Goal: Navigation & Orientation: Find specific page/section

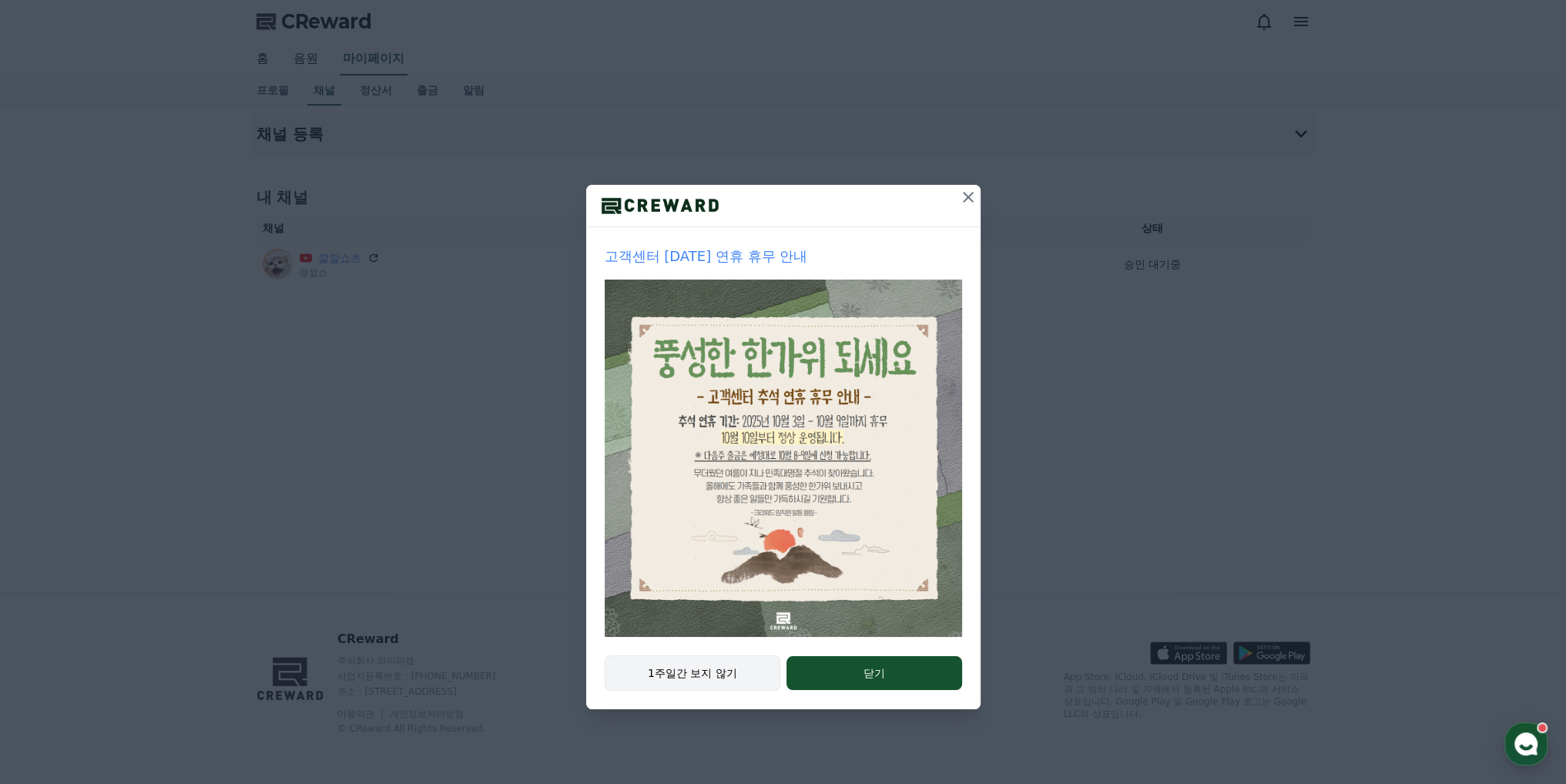
click at [687, 675] on button "1주일간 보지 않기" at bounding box center [693, 672] width 177 height 36
click at [712, 688] on button "1주일간 보지 않기" at bounding box center [693, 672] width 177 height 36
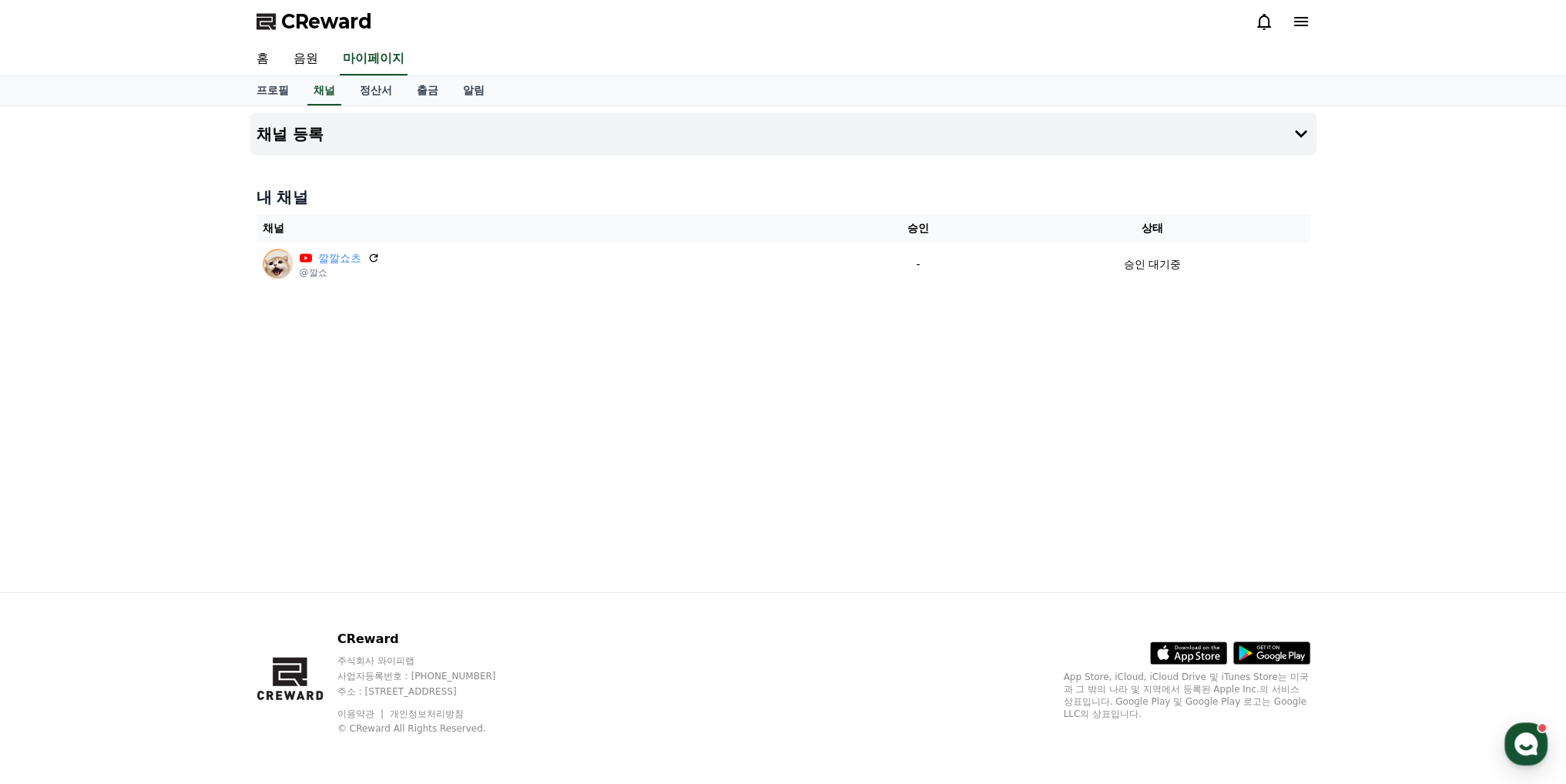
click at [734, 527] on div "채널 등록 내 채널 채널 승인 상태 깔깔쇼츠 @깔쇼 - 승인 대기중" at bounding box center [783, 349] width 1078 height 486
click at [797, 415] on div "채널 등록 내 채널 채널 승인 상태 깔깔쇼츠 @깔쇼 - 승인 대기중" at bounding box center [783, 349] width 1078 height 486
click at [1519, 746] on use "button" at bounding box center [1525, 743] width 23 height 23
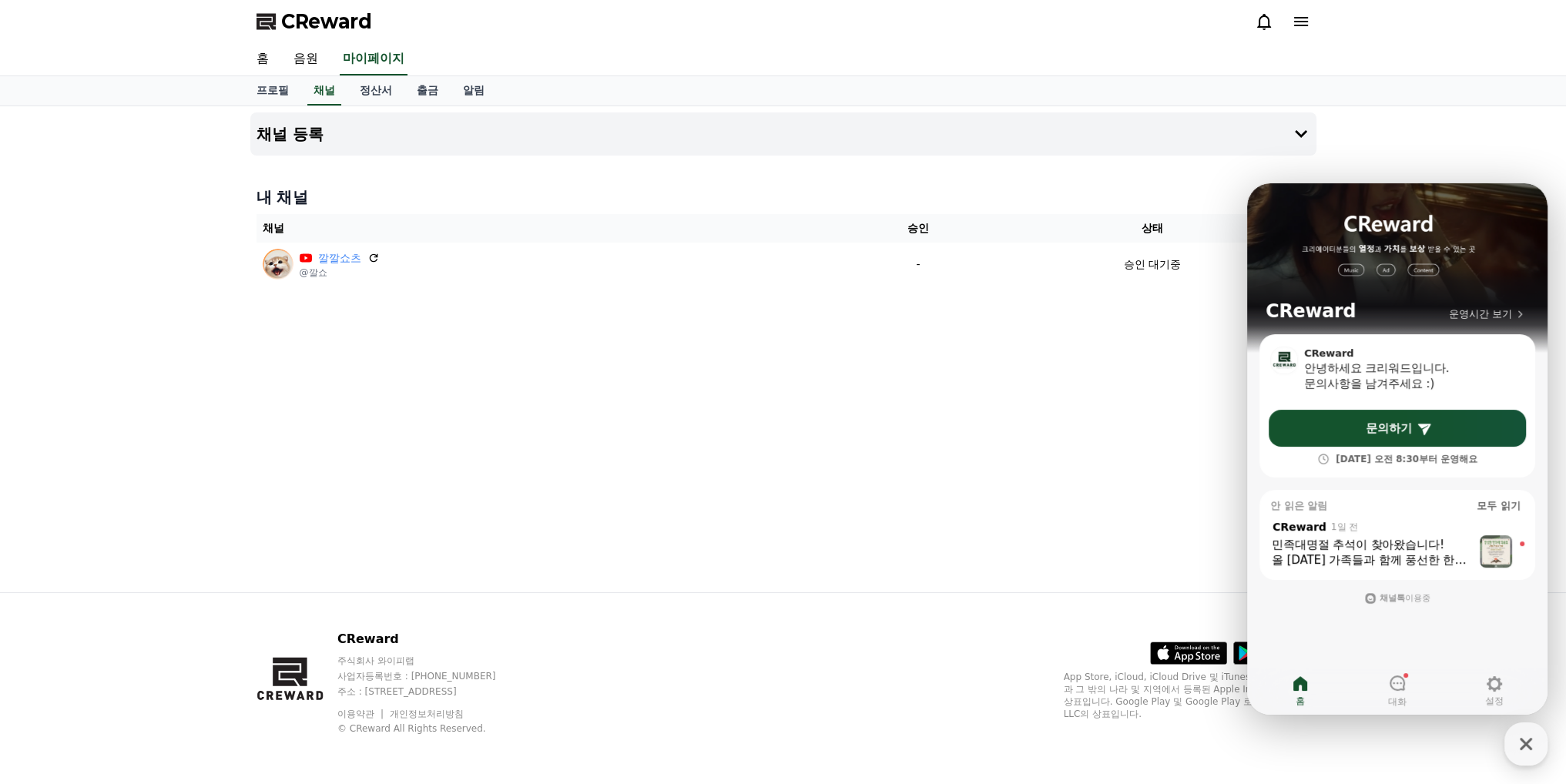
click at [1347, 552] on div "올 추석 가족들과 함께 풍선한 한가위 보내시길 바라며 늘 좋은 일들만 가득하시길 기원합니다!" at bounding box center [1371, 560] width 200 height 15
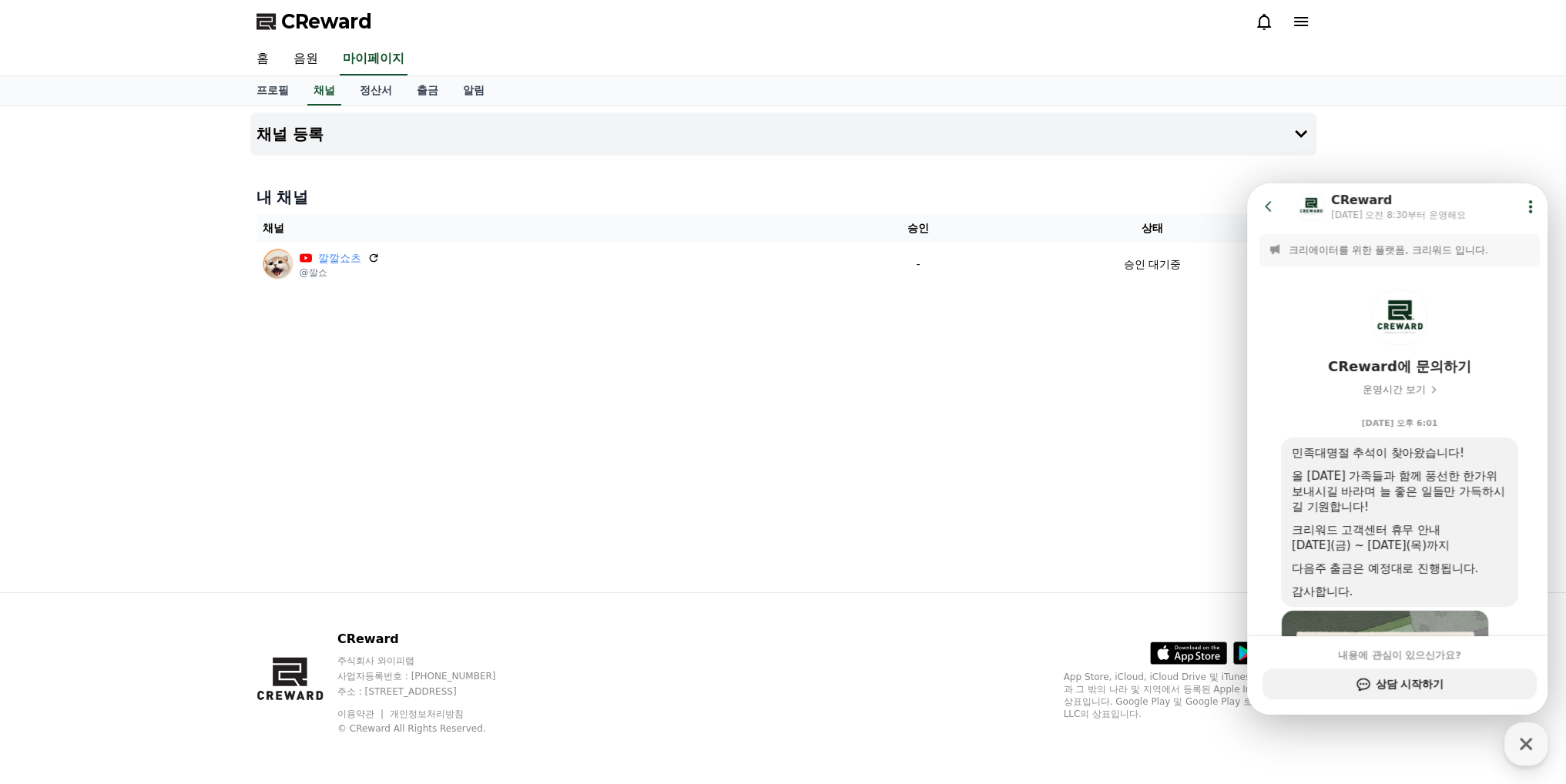
click at [1004, 491] on div "채널 등록 내 채널 채널 승인 상태 깔깔쇼츠 @깔쇼 - 승인 대기중" at bounding box center [783, 349] width 1078 height 486
click at [1518, 739] on icon "button" at bounding box center [1525, 743] width 28 height 28
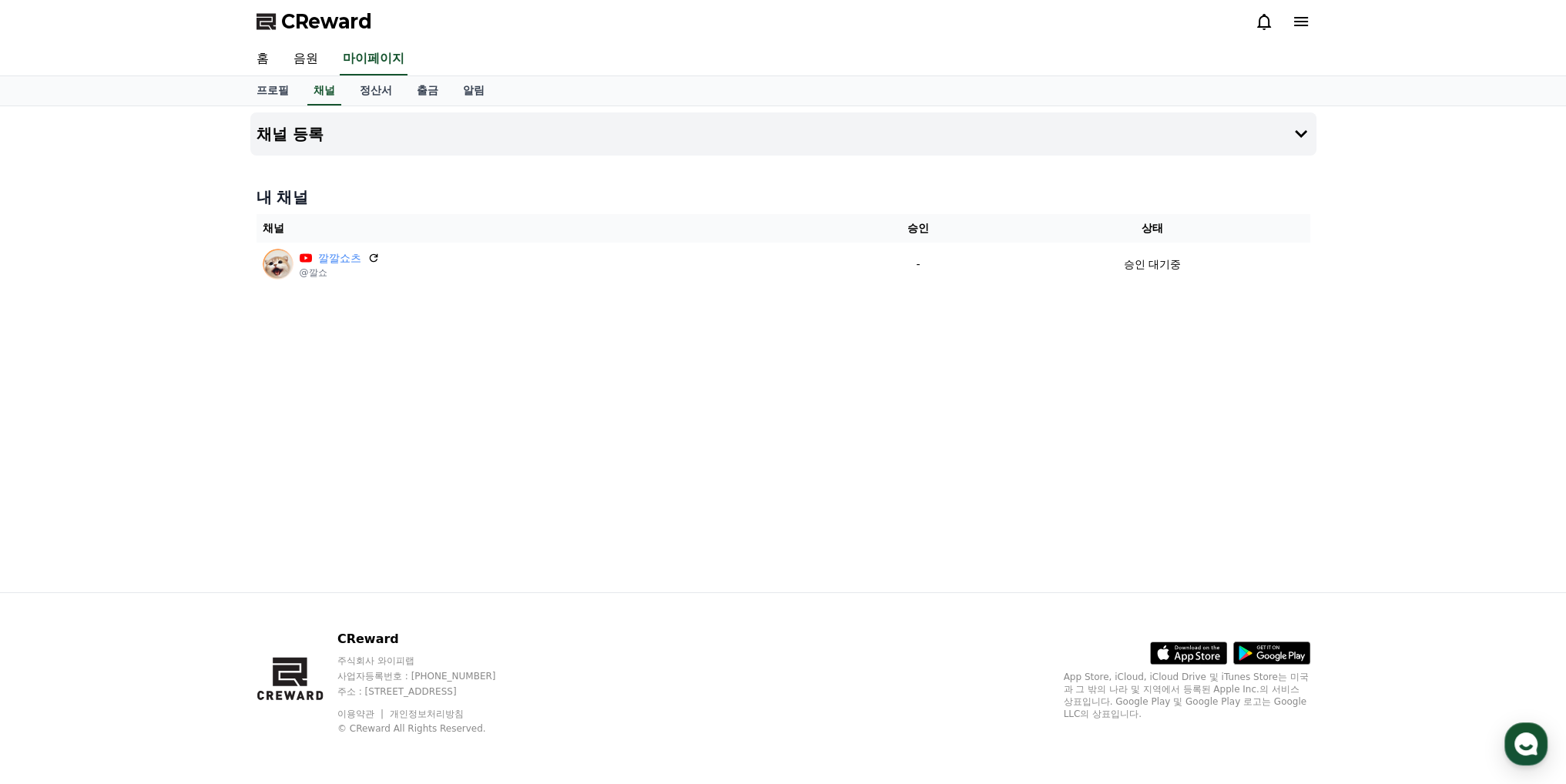
click at [1153, 435] on div "채널 등록 내 채널 채널 승인 상태 깔깔쇼츠 @깔쇼 - 승인 대기중" at bounding box center [783, 349] width 1078 height 486
